Goal: Task Accomplishment & Management: Use online tool/utility

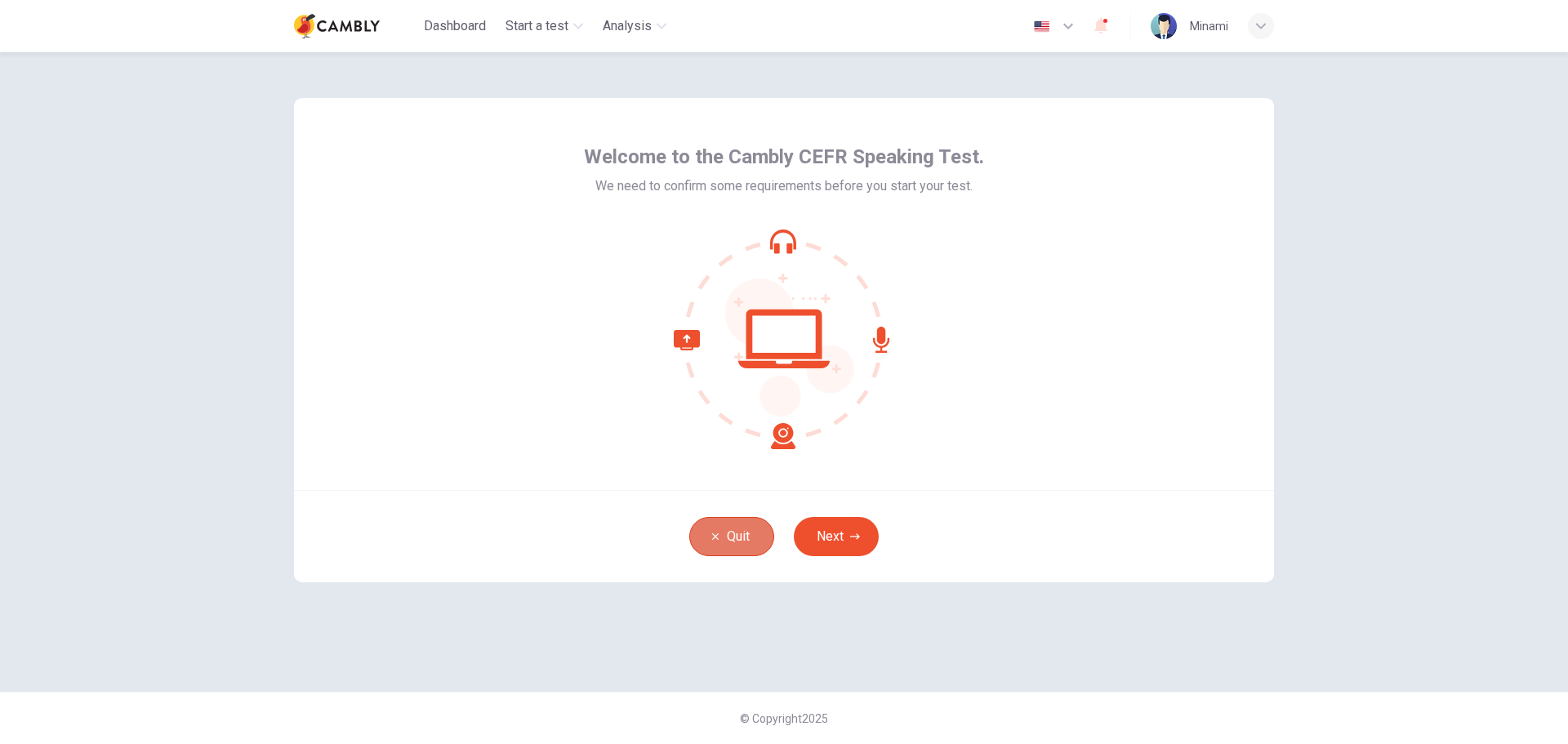
click at [705, 545] on button "Quit" at bounding box center [731, 537] width 85 height 39
click at [862, 549] on button "Next" at bounding box center [836, 537] width 85 height 39
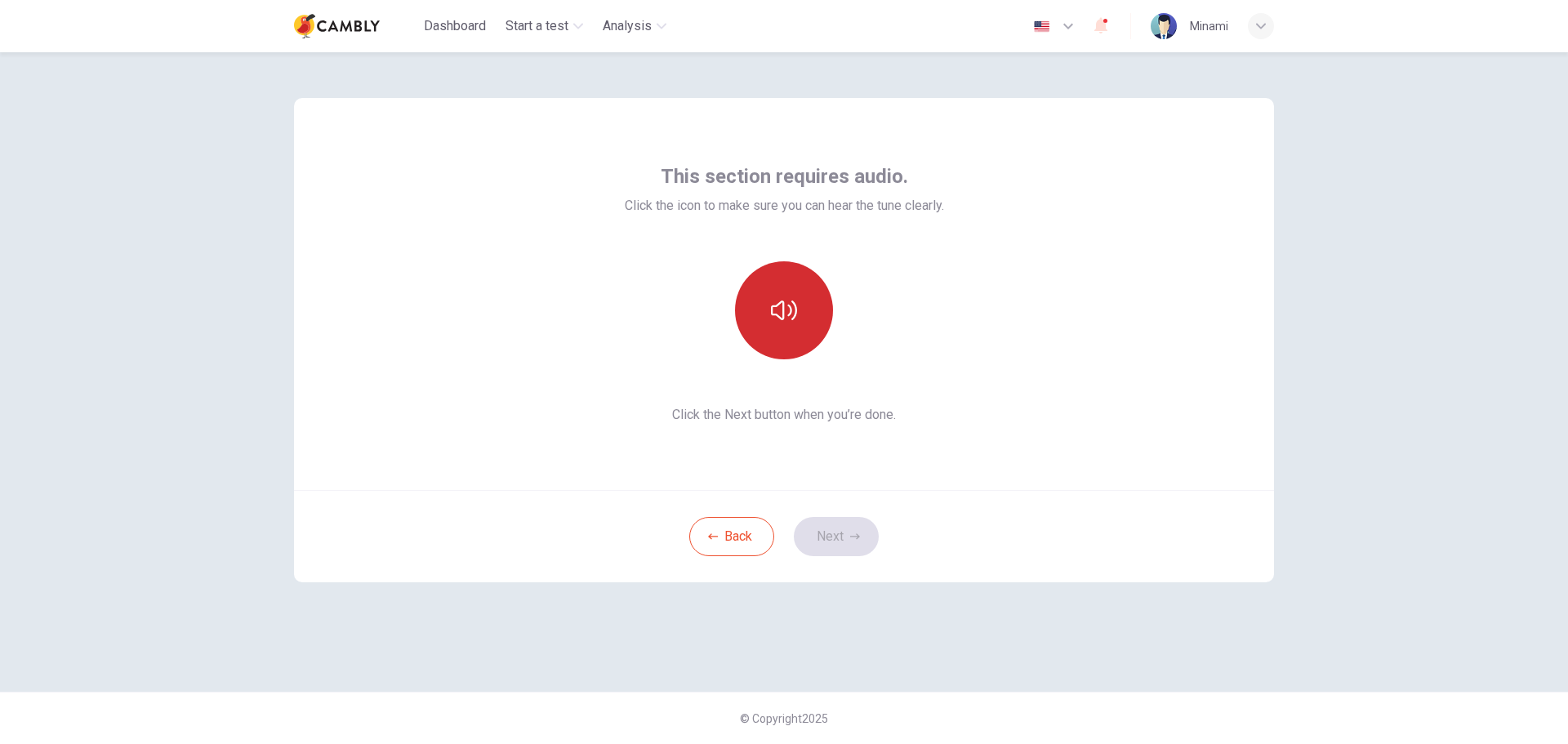
click at [807, 317] on button "button" at bounding box center [784, 310] width 98 height 98
click at [800, 305] on button "button" at bounding box center [784, 310] width 98 height 98
click at [797, 287] on button "button" at bounding box center [784, 310] width 98 height 98
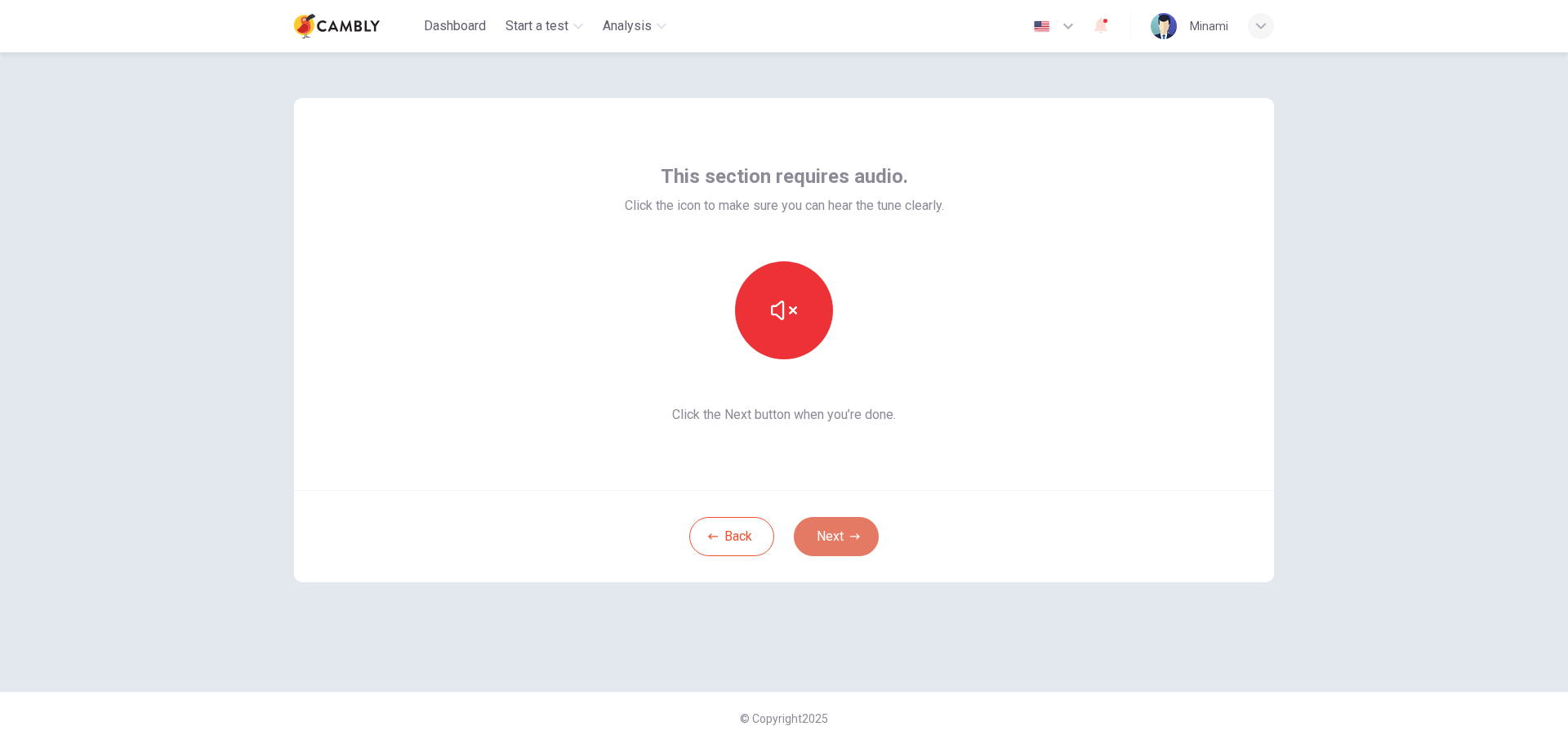
click at [826, 542] on button "Next" at bounding box center [836, 537] width 85 height 39
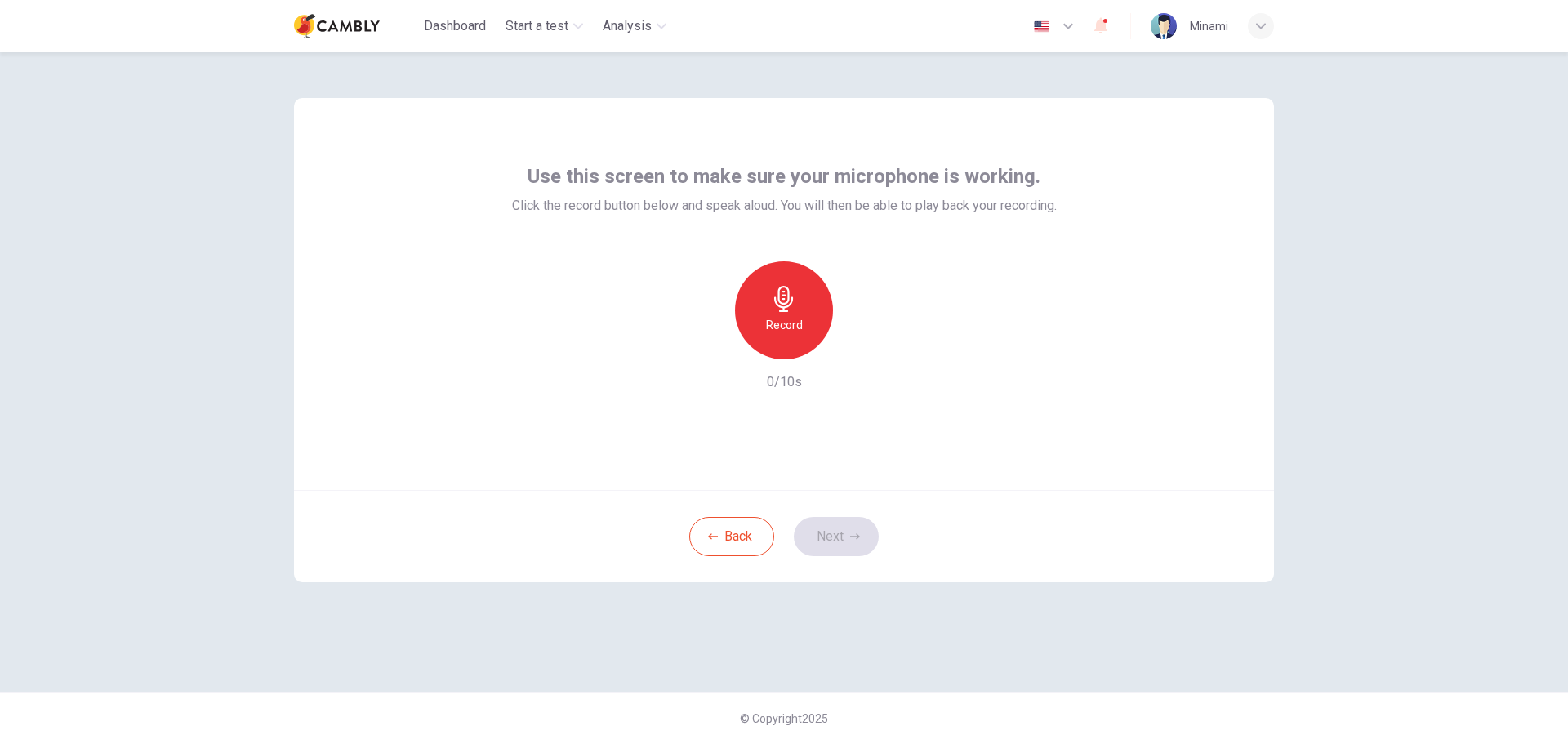
drag, startPoint x: 785, startPoint y: 295, endPoint x: 784, endPoint y: 307, distance: 12.0
click at [784, 298] on icon "button" at bounding box center [783, 299] width 18 height 26
click at [860, 348] on icon "button" at bounding box center [860, 347] width 8 height 10
click at [834, 530] on button "Next" at bounding box center [836, 537] width 85 height 39
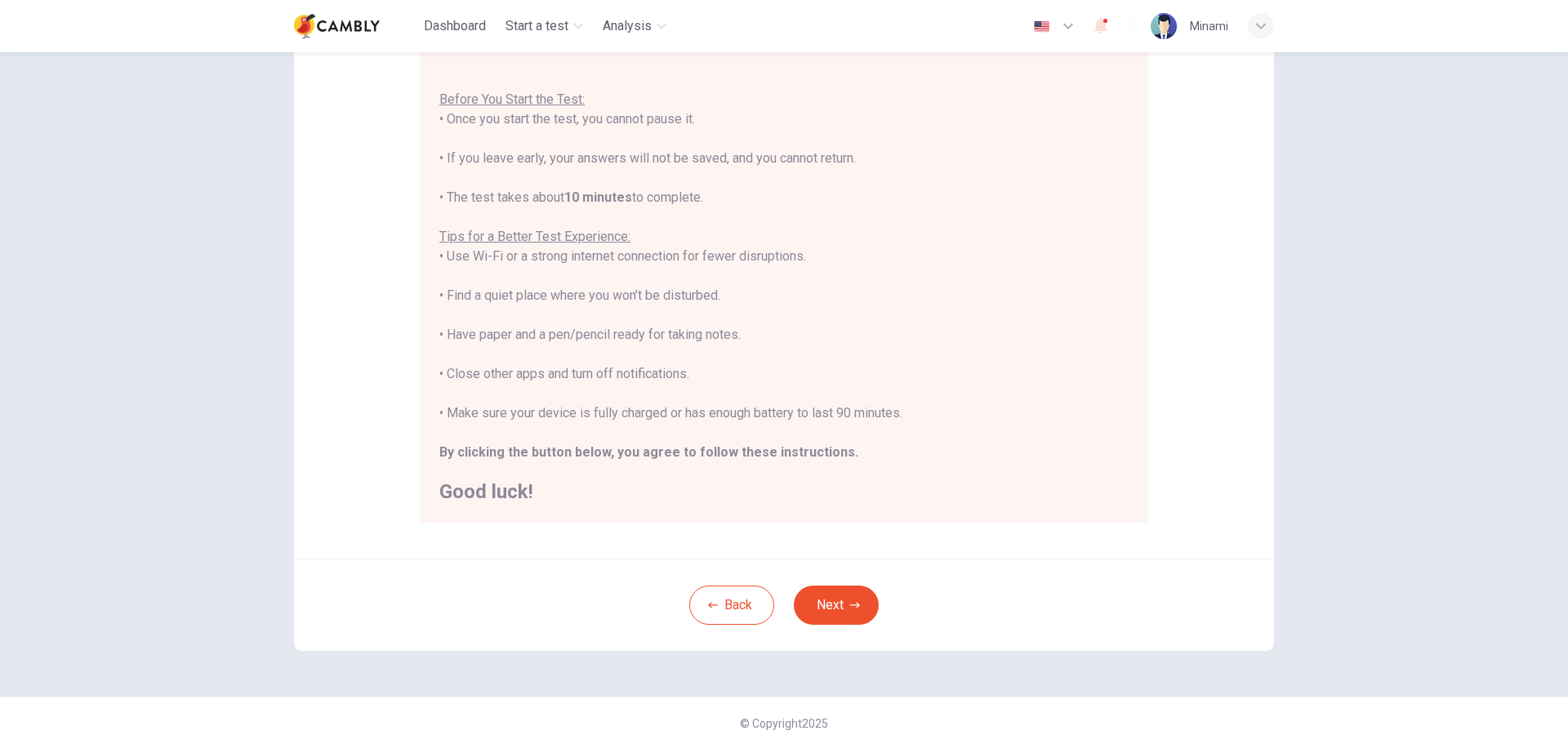
scroll to position [165, 0]
click at [824, 595] on button "Next" at bounding box center [836, 600] width 85 height 39
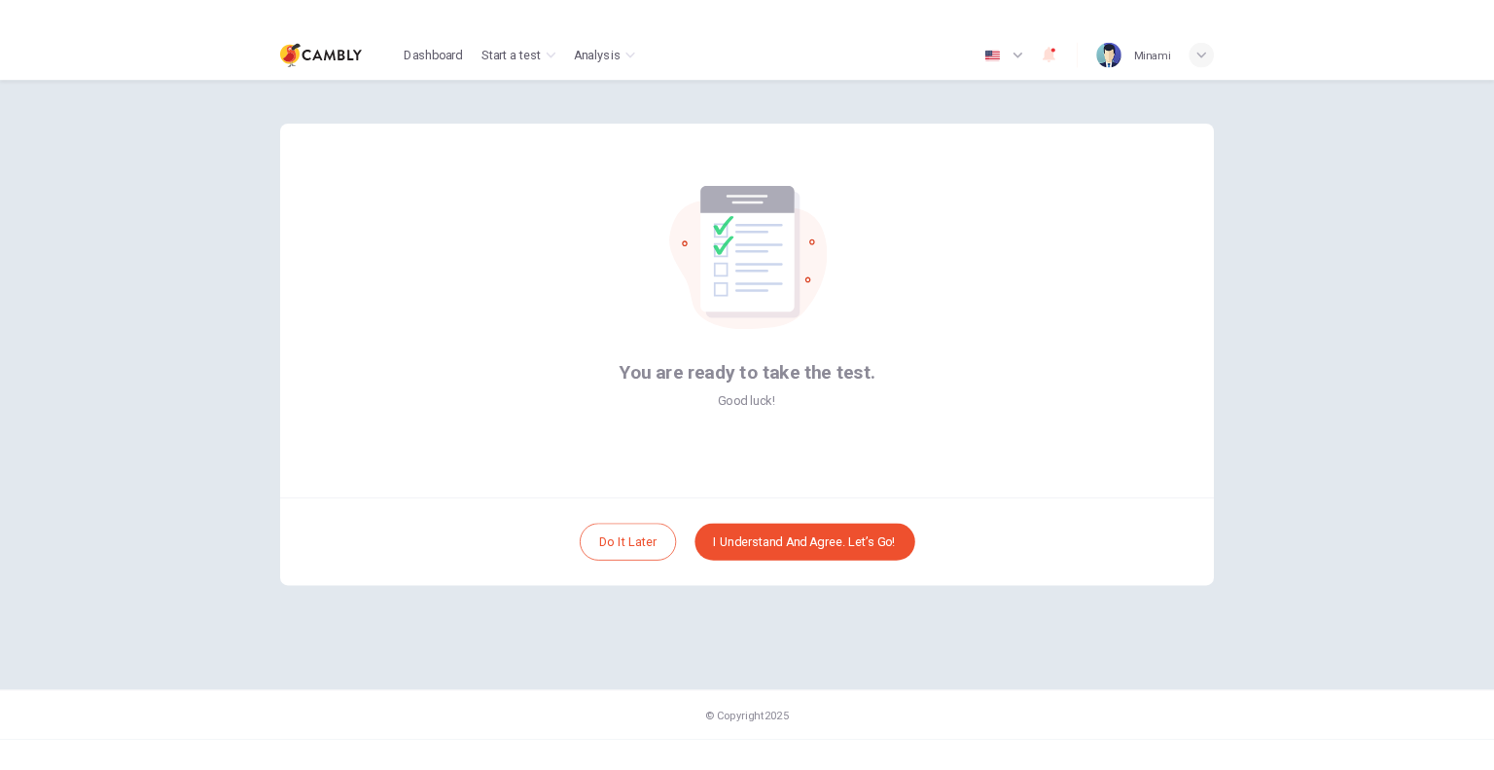
scroll to position [0, 0]
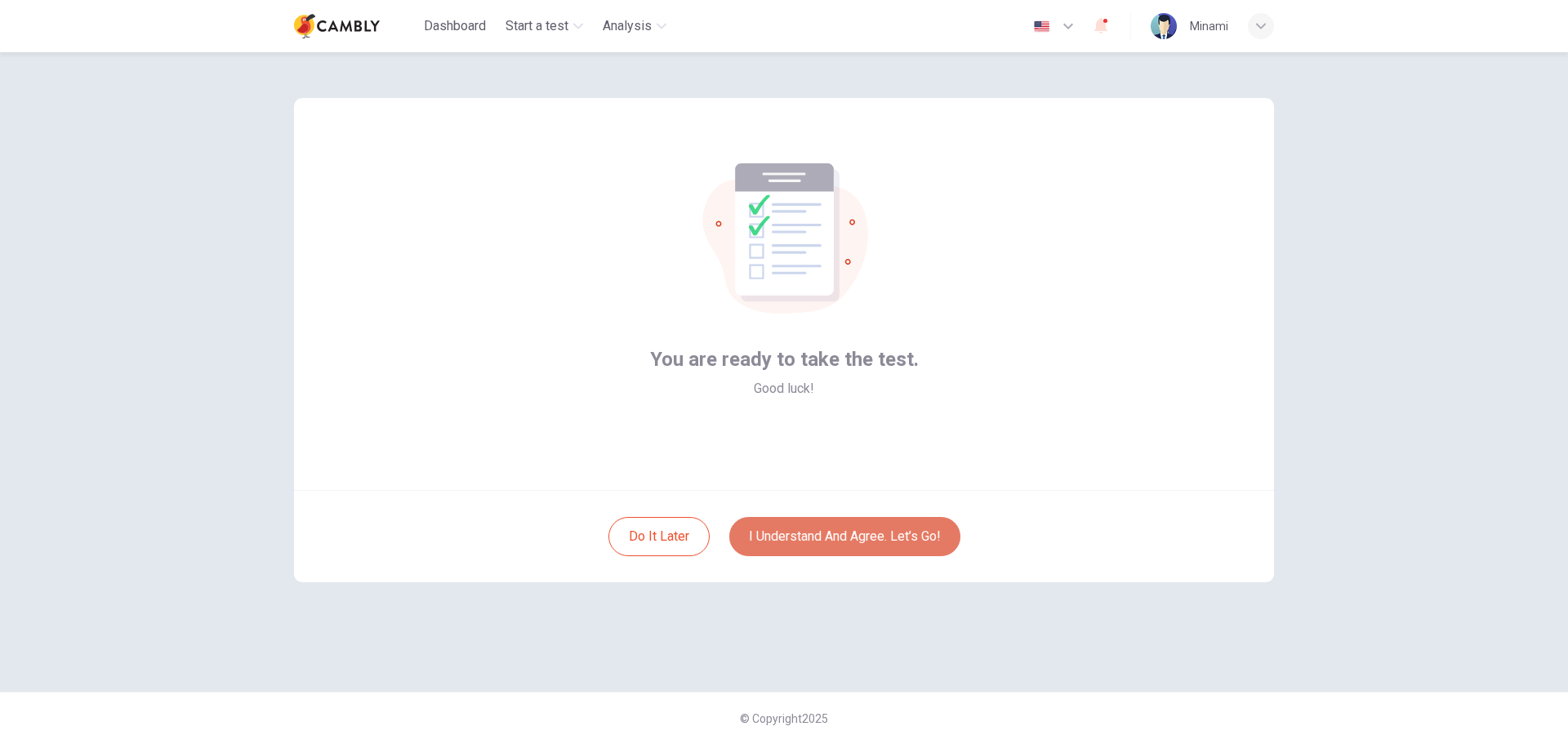
click at [755, 535] on button "I understand and agree. Let’s go!" at bounding box center [844, 537] width 231 height 39
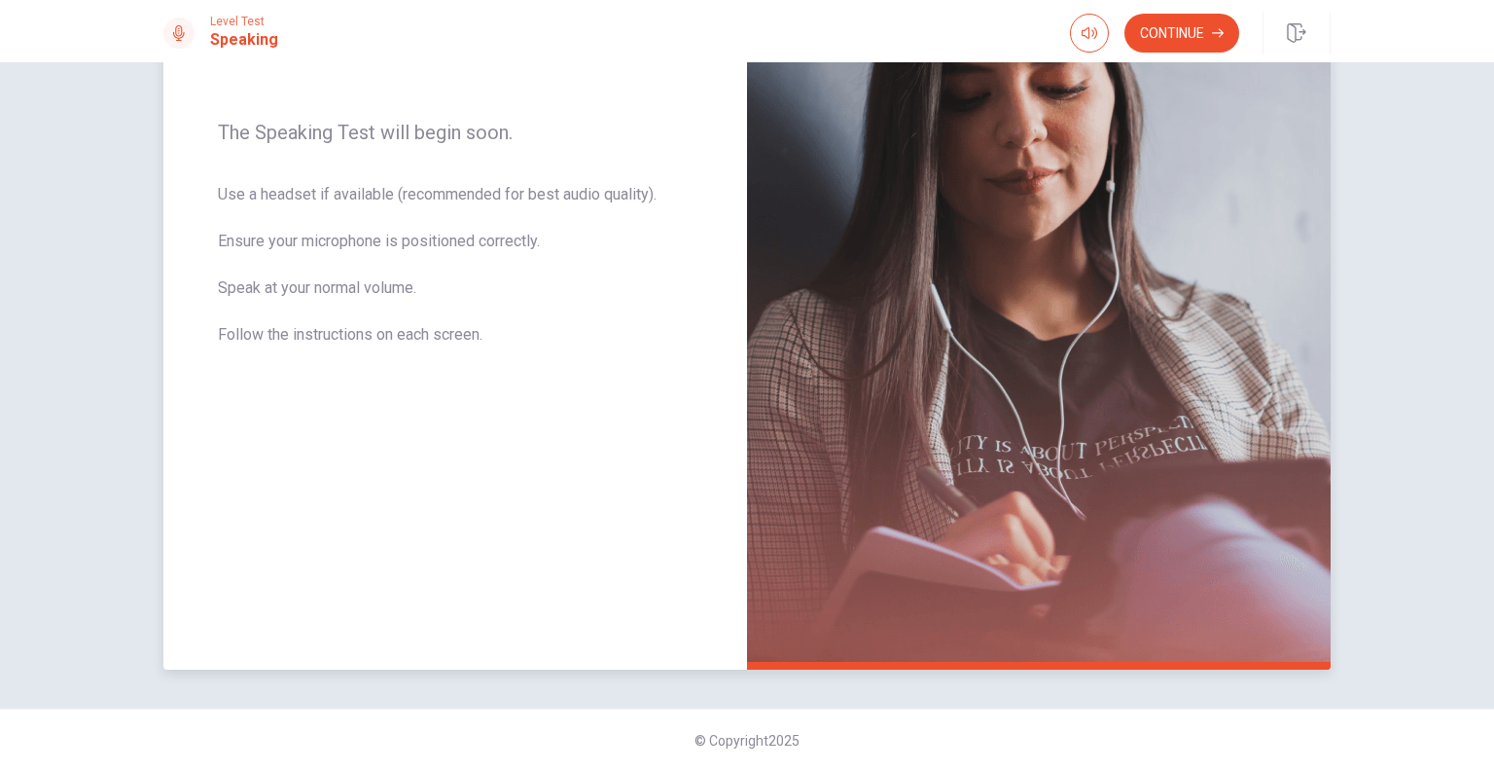
scroll to position [54, 0]
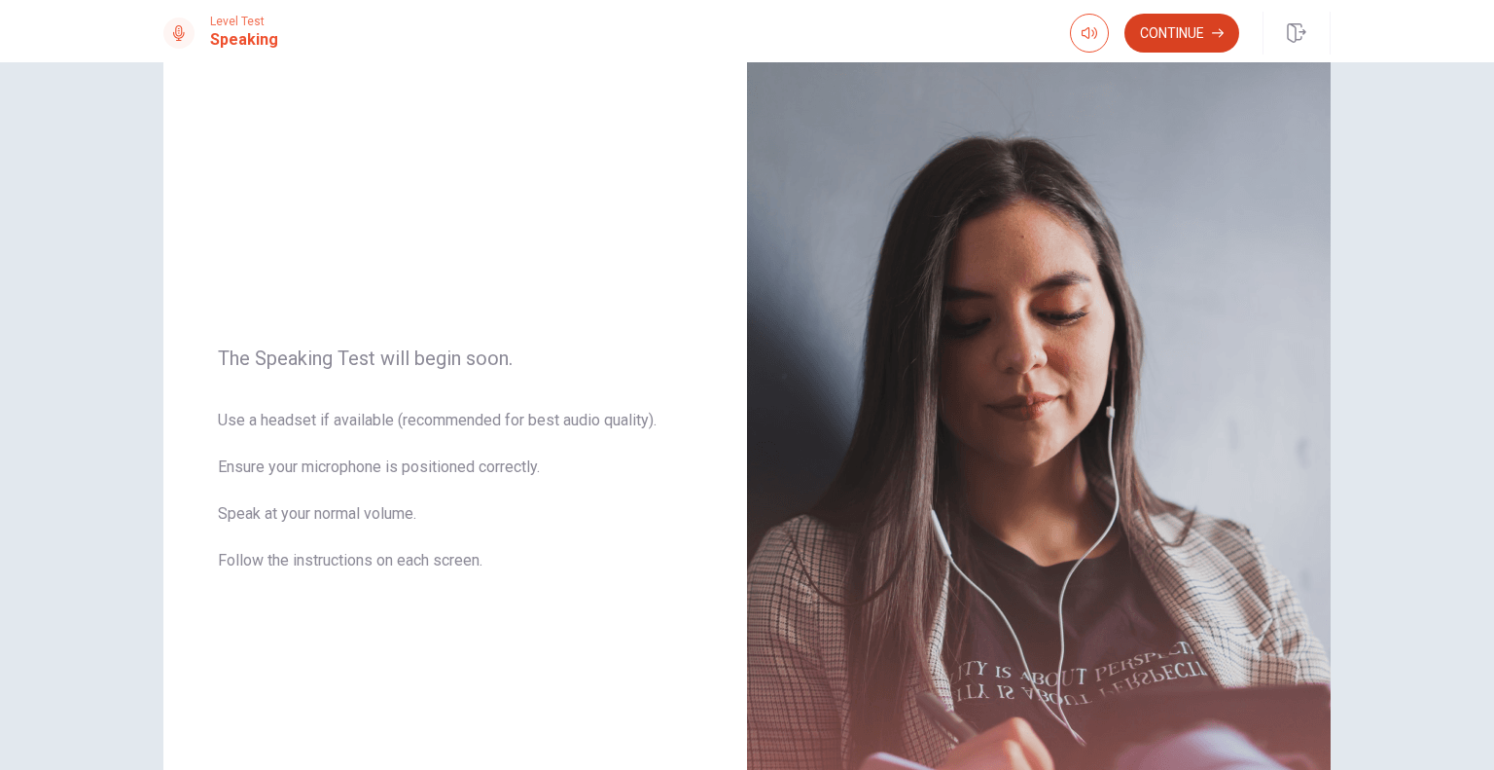
click at [1190, 42] on button "Continue" at bounding box center [1182, 33] width 115 height 39
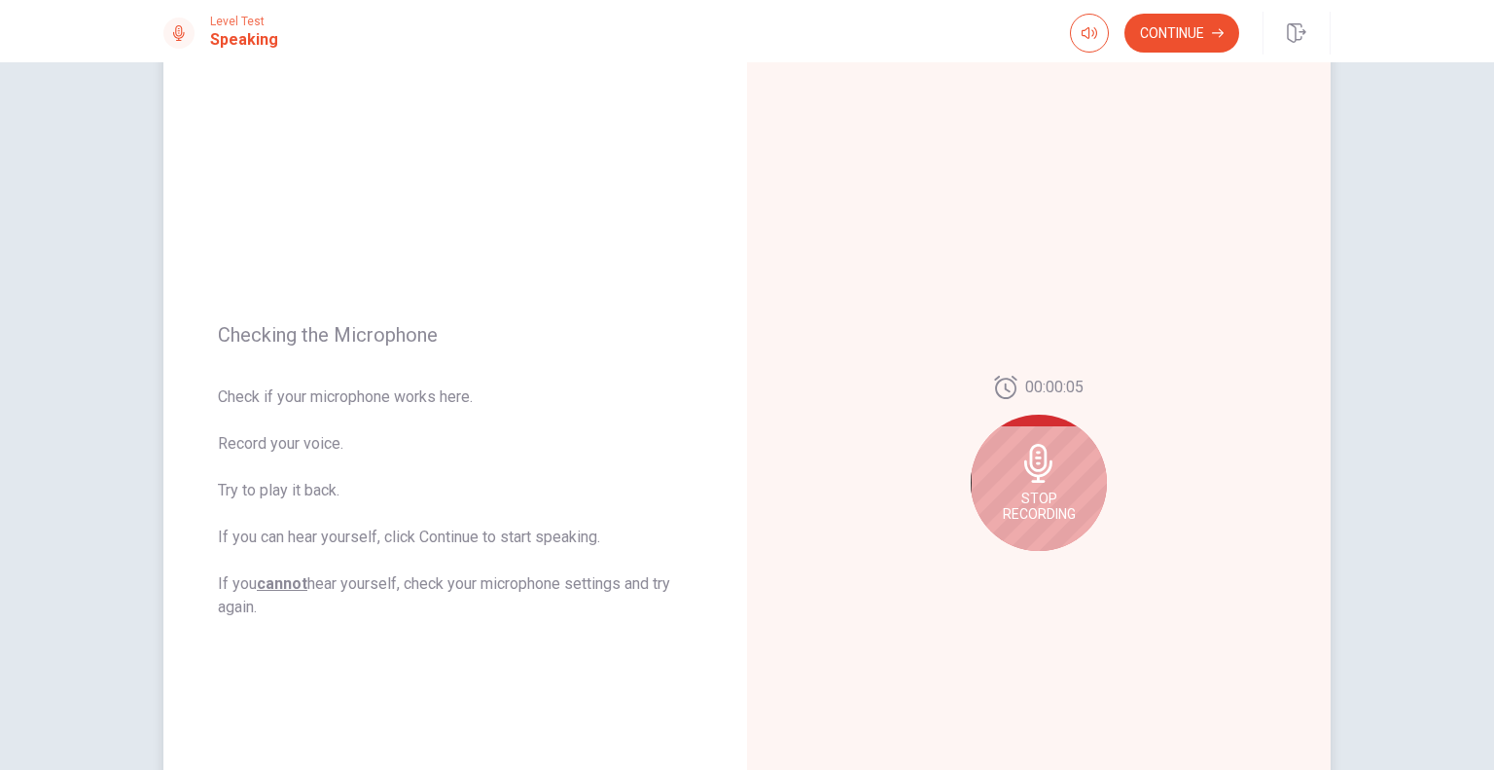
click at [1036, 496] on span "Stop Recording" at bounding box center [1039, 505] width 73 height 31
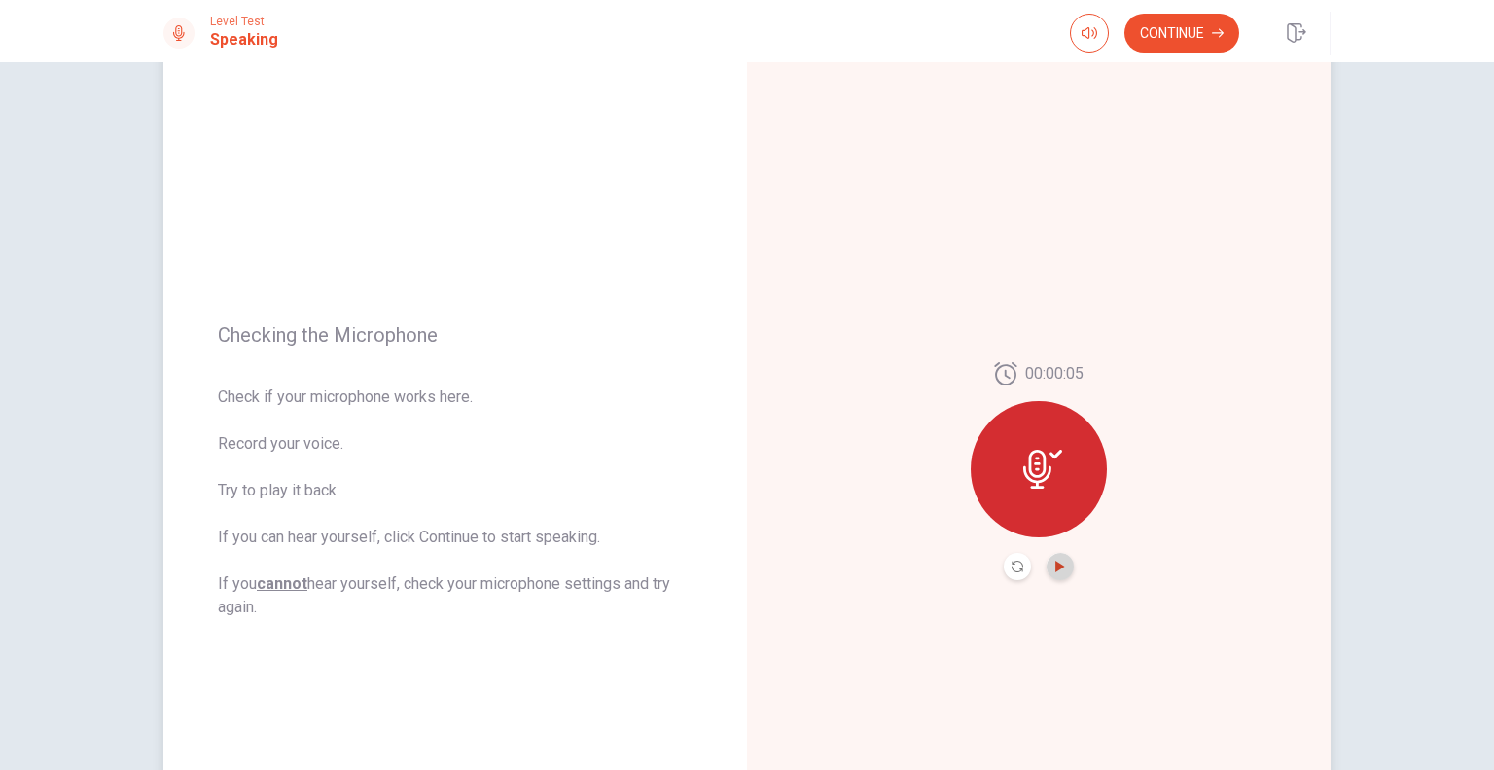
click at [1055, 561] on icon "Play Audio" at bounding box center [1061, 566] width 12 height 12
click at [1191, 49] on button "Continue" at bounding box center [1182, 33] width 115 height 39
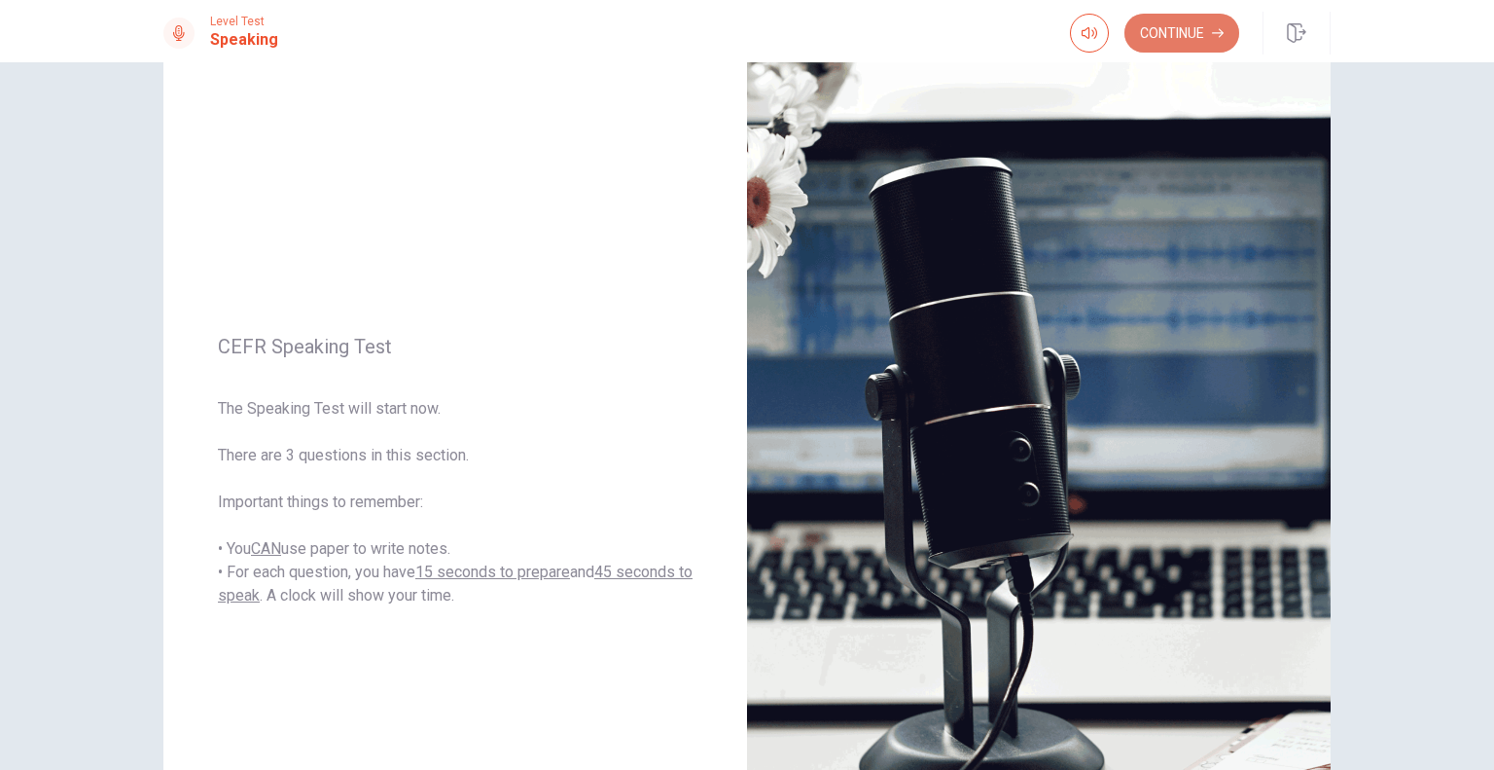
click at [1165, 28] on button "Continue" at bounding box center [1182, 33] width 115 height 39
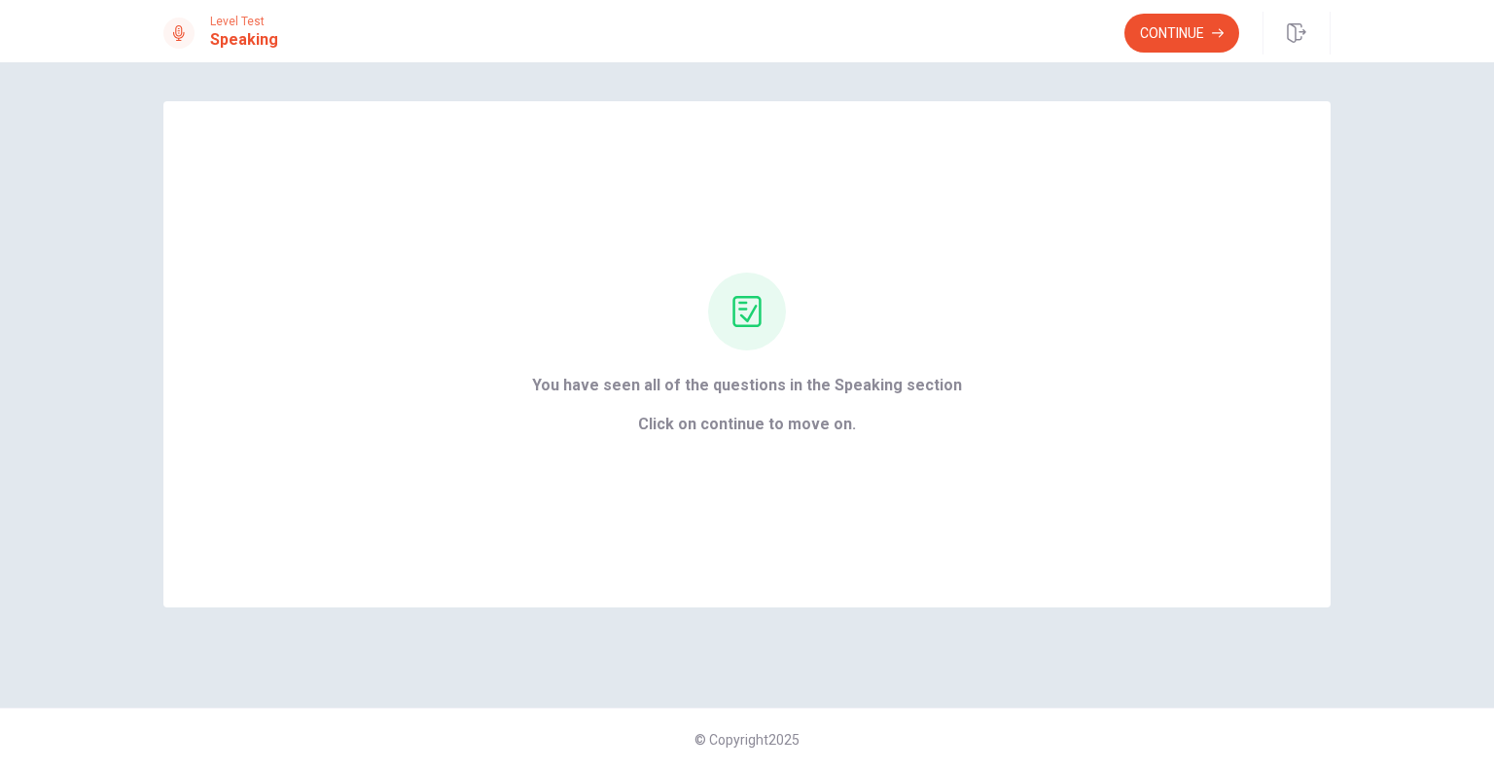
scroll to position [0, 0]
click at [1173, 38] on button "Continue" at bounding box center [1182, 33] width 115 height 39
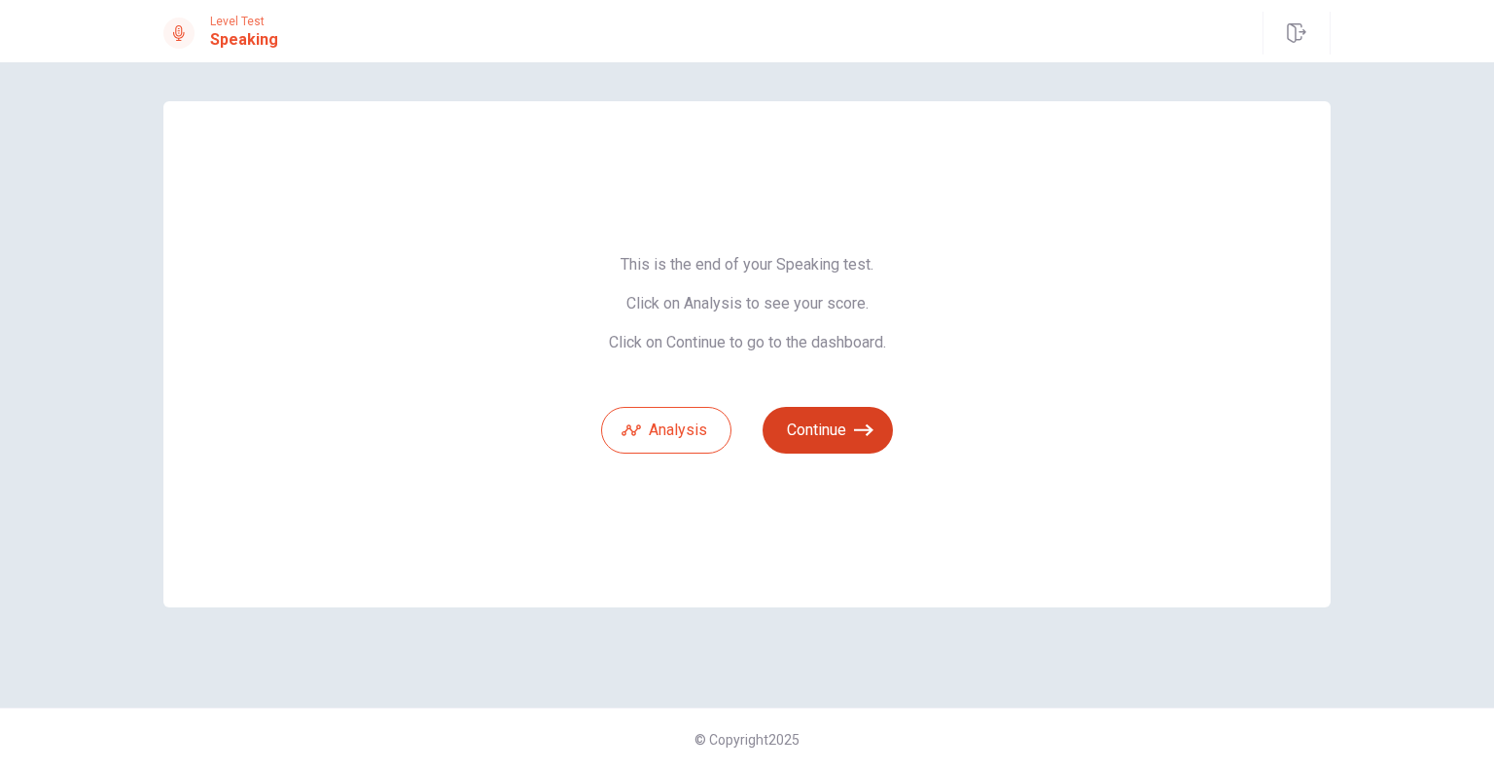
click at [846, 422] on button "Continue" at bounding box center [828, 430] width 130 height 47
